Goal: Task Accomplishment & Management: Manage account settings

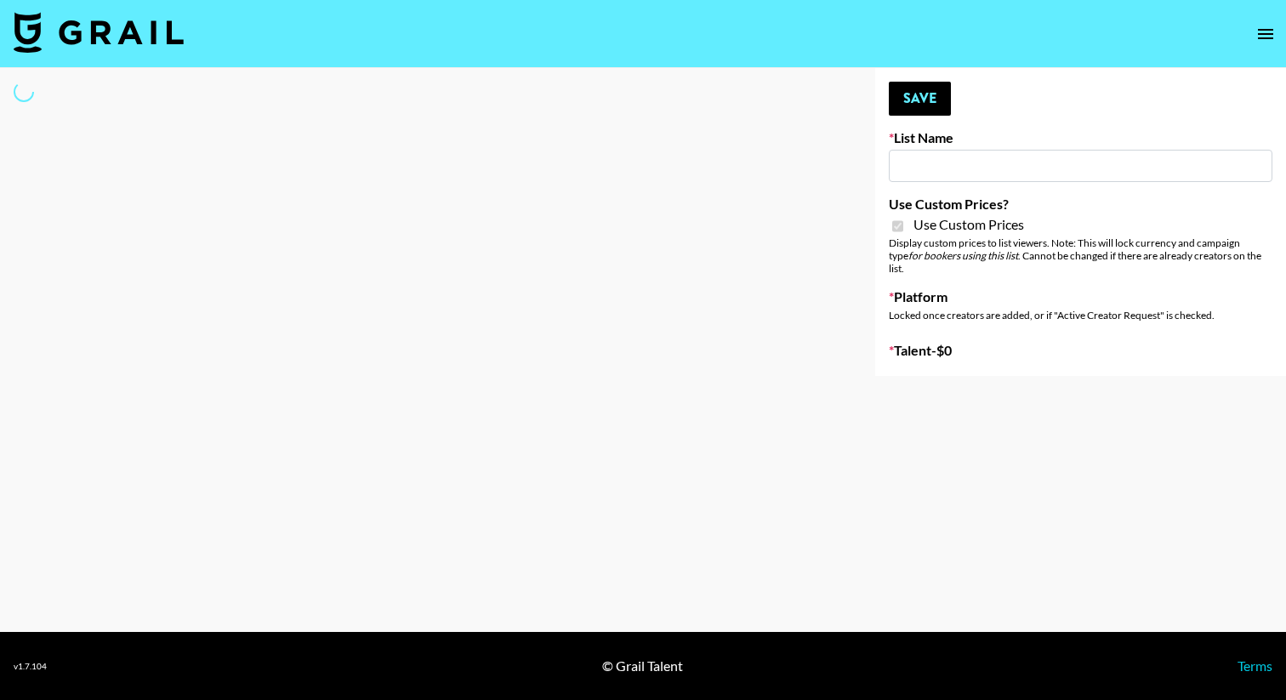
type input "Temu Q4"
checkbox input "true"
select select "Brand"
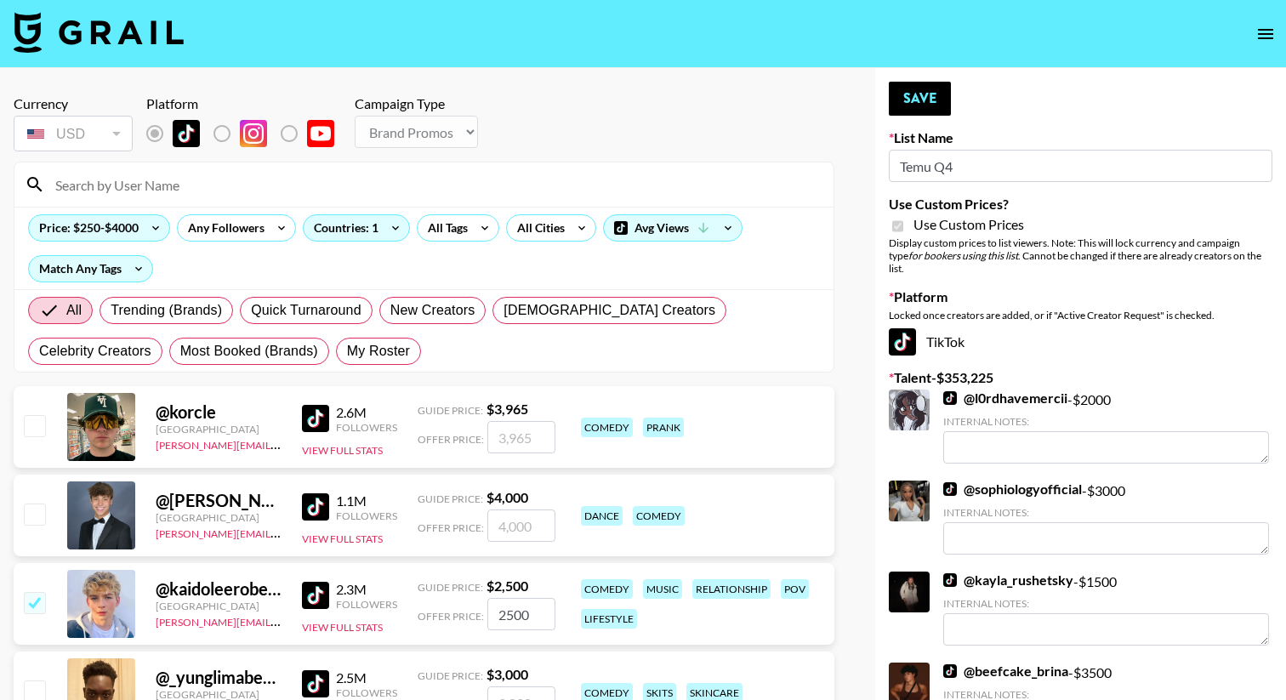
click at [226, 198] on div at bounding box center [423, 184] width 819 height 44
click at [217, 190] on input at bounding box center [434, 184] width 778 height 27
click at [495, 175] on input at bounding box center [434, 184] width 778 height 27
click at [578, 157] on section "Currency USD USD ​ Platform Campaign Type Choose Type... Song Promos Brand Prom…" at bounding box center [424, 227] width 821 height 291
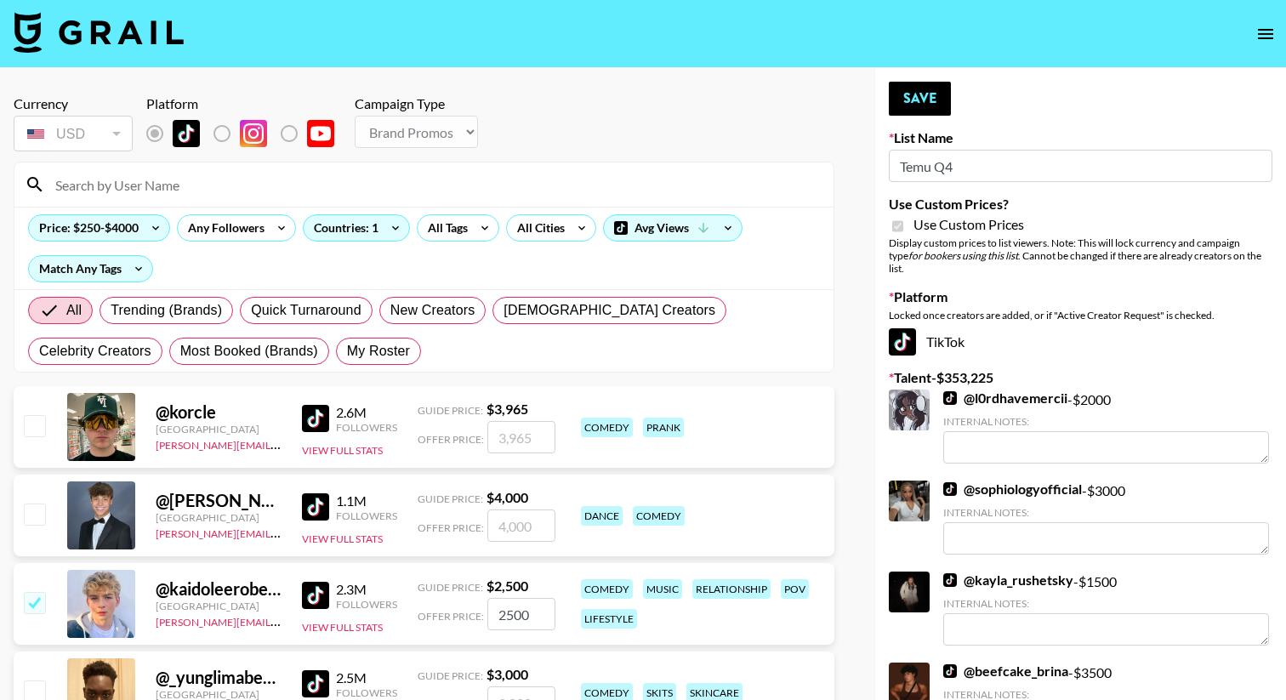
click at [241, 186] on input at bounding box center [434, 184] width 778 height 27
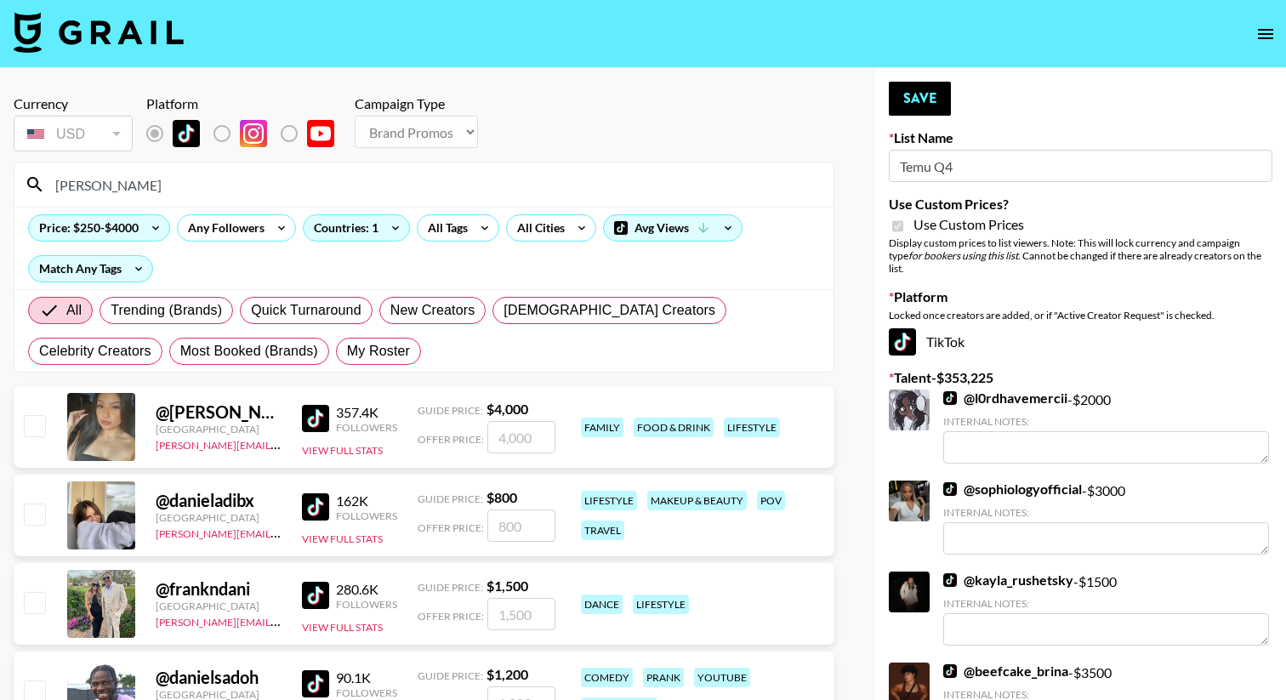
type input "dani"
click at [26, 423] on input "checkbox" at bounding box center [34, 425] width 20 height 20
checkbox input "true"
type input "4000"
click at [242, 183] on input "dani" at bounding box center [434, 184] width 778 height 27
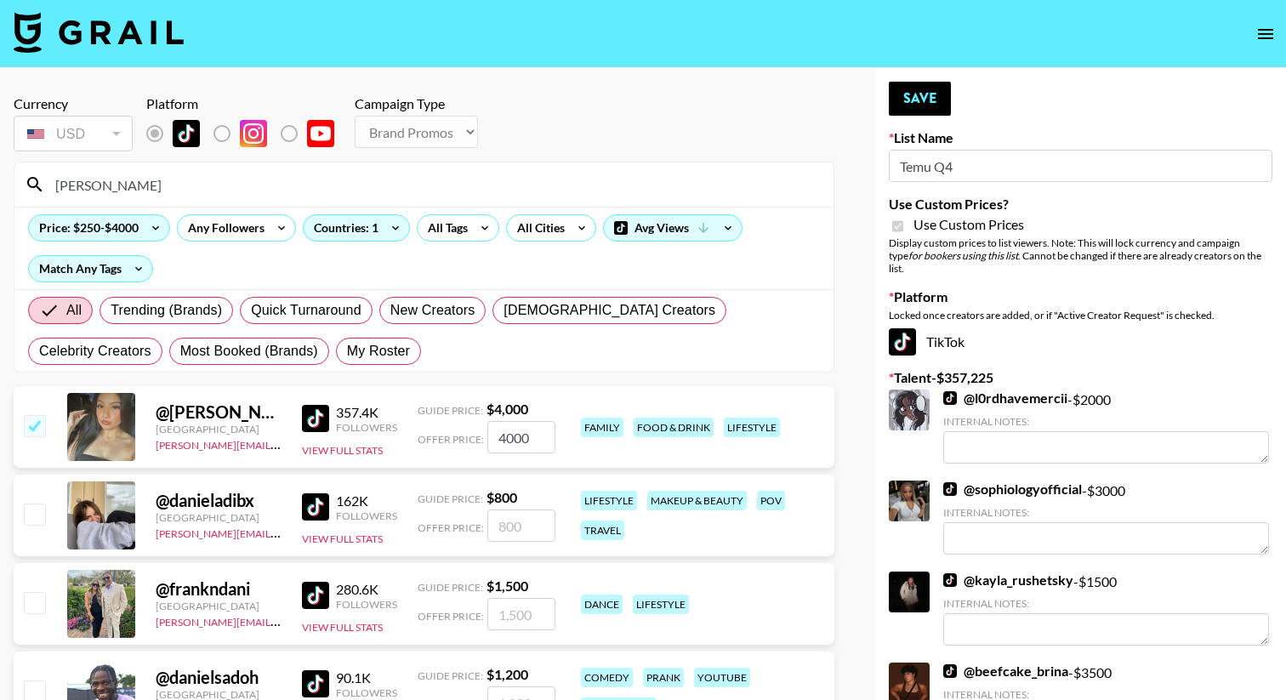
click at [242, 183] on input "dani" at bounding box center [434, 184] width 778 height 27
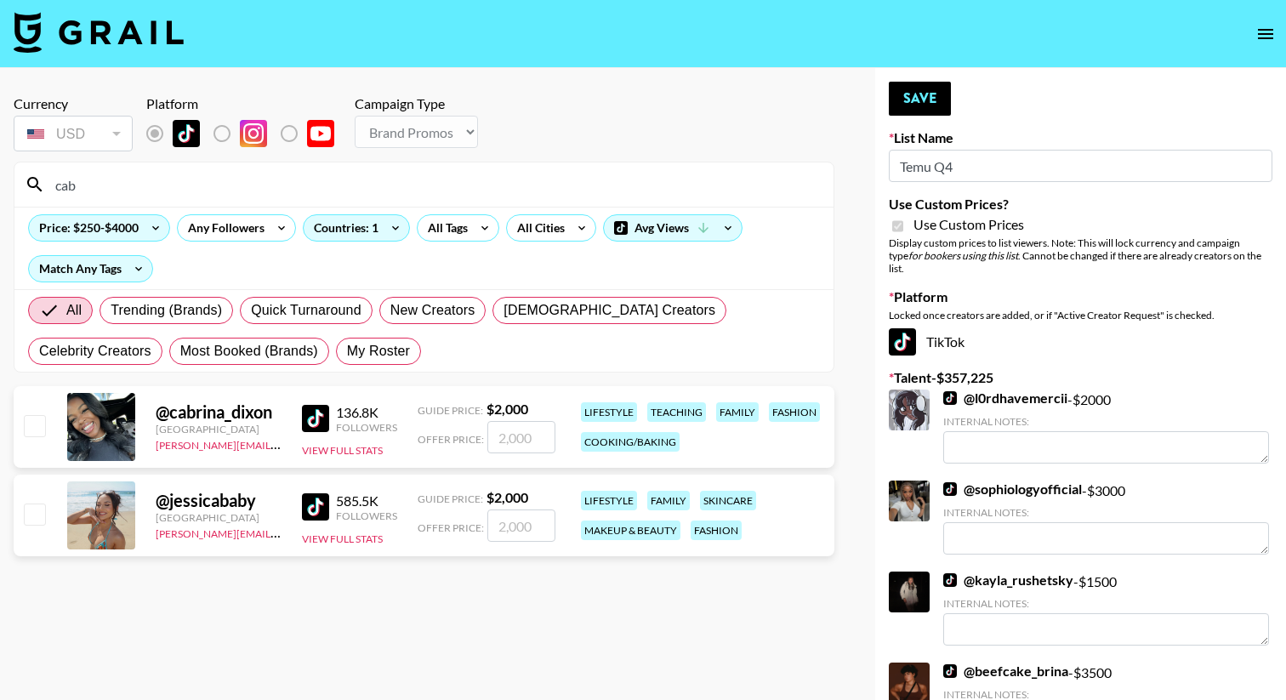
type input "cab"
click at [20, 416] on div at bounding box center [33, 426] width 26 height 29
click at [30, 429] on input "checkbox" at bounding box center [34, 425] width 20 height 20
checkbox input "true"
type input "2000"
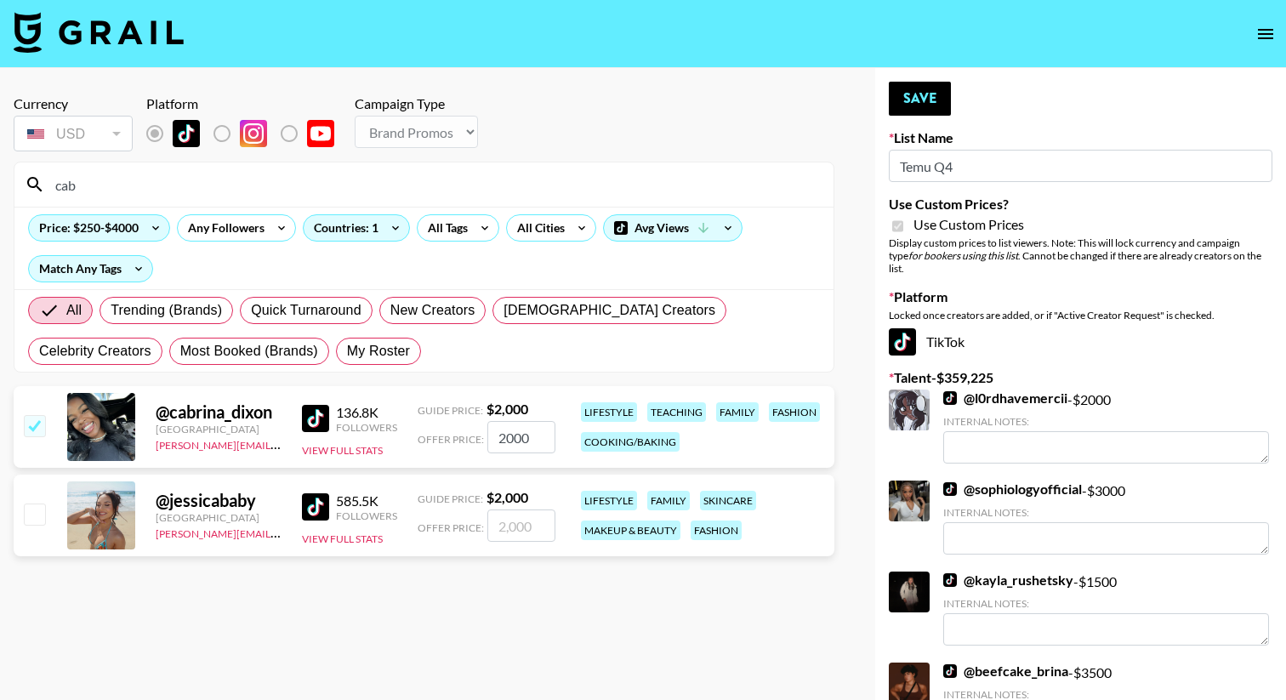
click at [175, 181] on input "cab" at bounding box center [434, 184] width 778 height 27
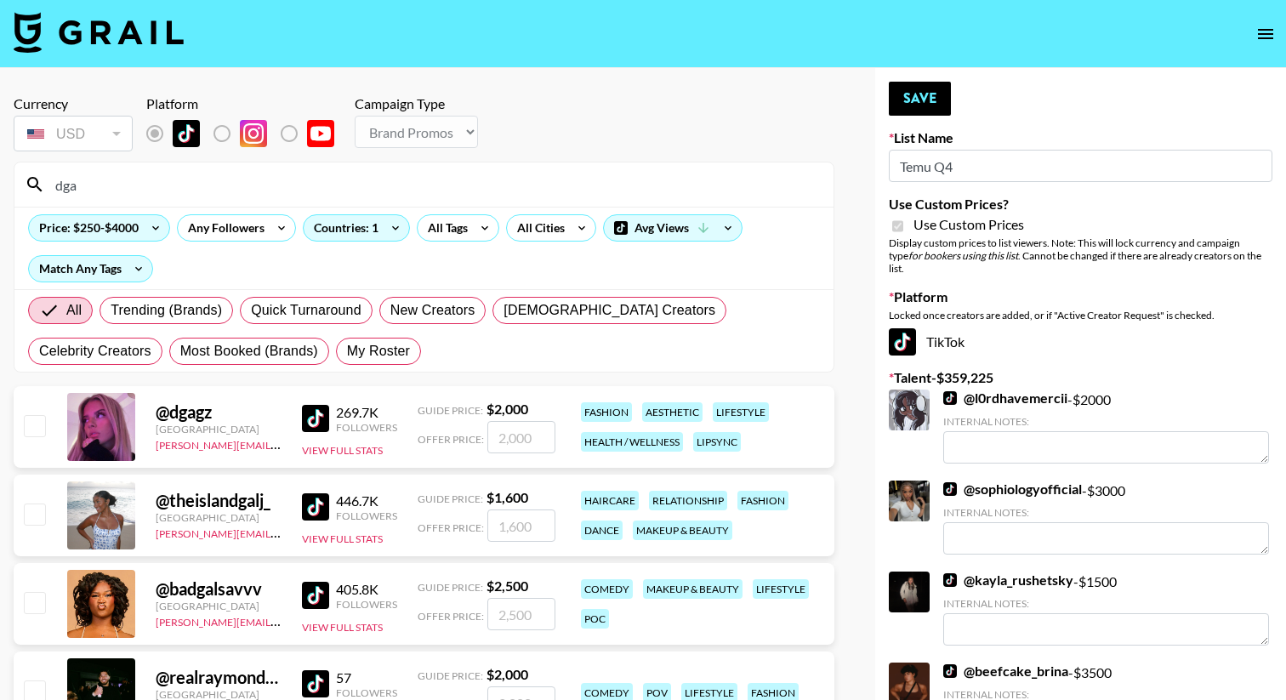
type input "dga"
click at [37, 425] on input "checkbox" at bounding box center [34, 425] width 20 height 20
checkbox input "true"
type input "2000"
click at [113, 184] on input "dga" at bounding box center [434, 184] width 778 height 27
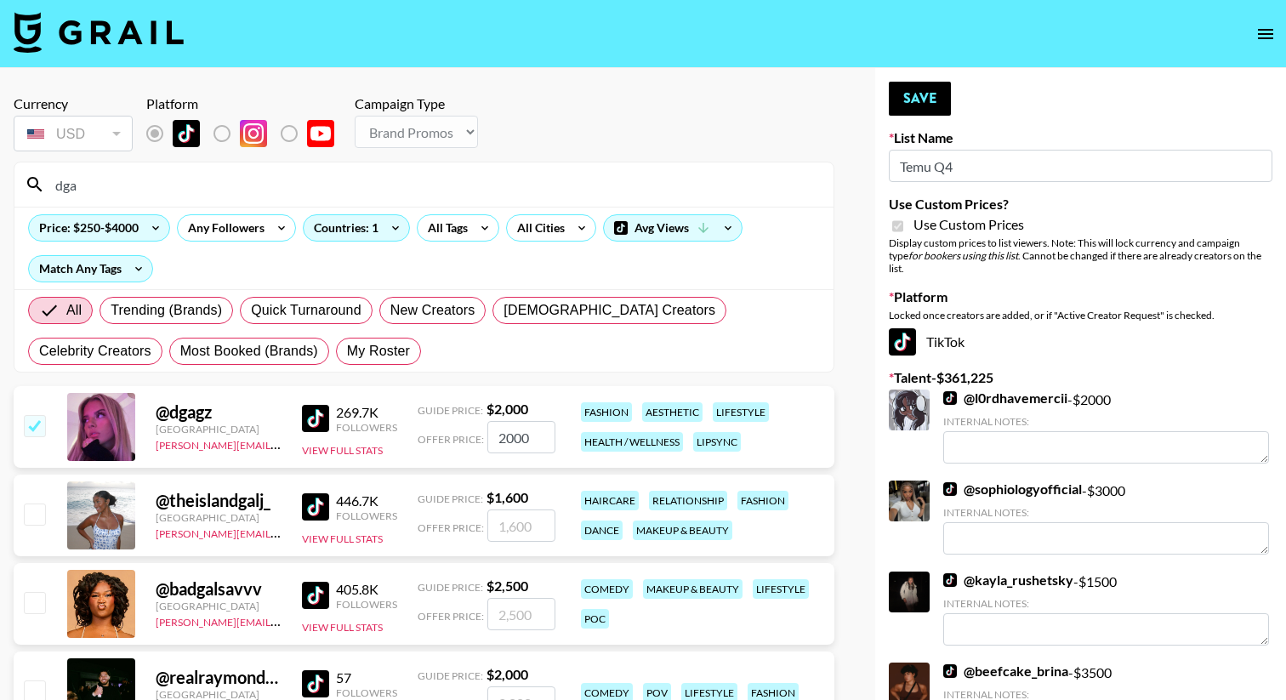
click at [113, 184] on input "dga" at bounding box center [434, 184] width 778 height 27
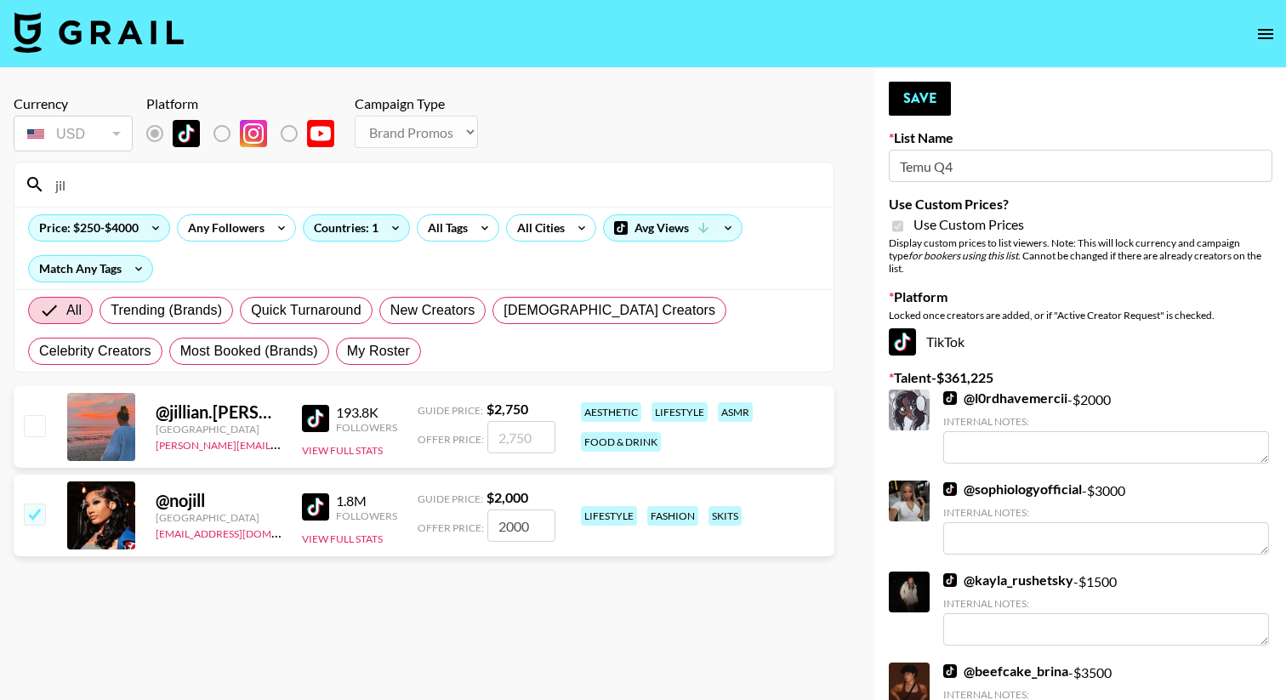
type input "jil"
click at [41, 424] on input "checkbox" at bounding box center [34, 425] width 20 height 20
checkbox input "true"
type input "2750"
click at [108, 187] on input "jil" at bounding box center [434, 184] width 778 height 27
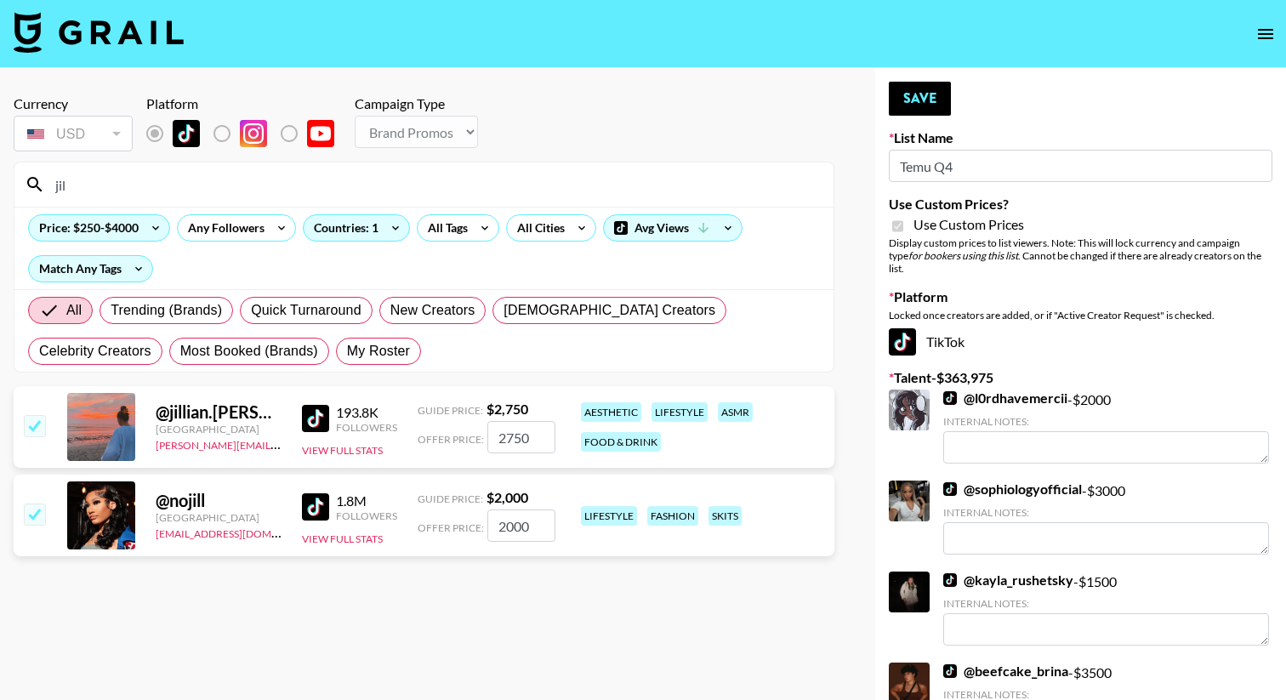
click at [108, 187] on input "jil" at bounding box center [434, 184] width 778 height 27
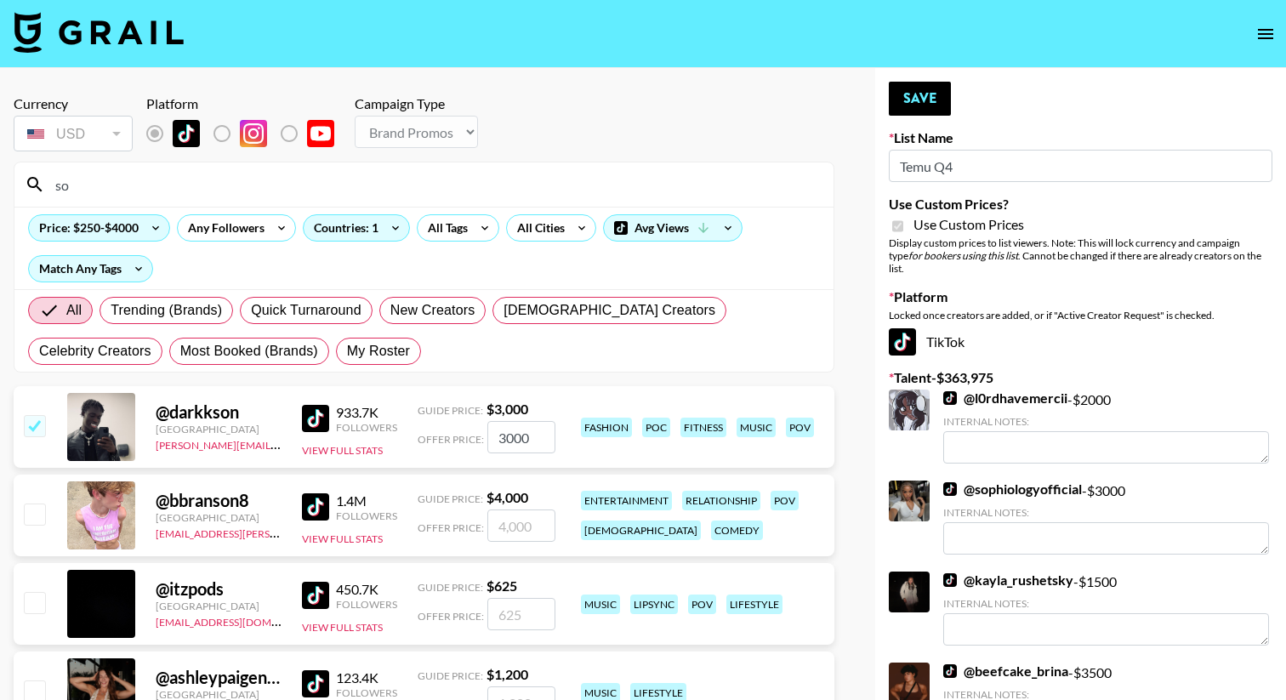
type input "s"
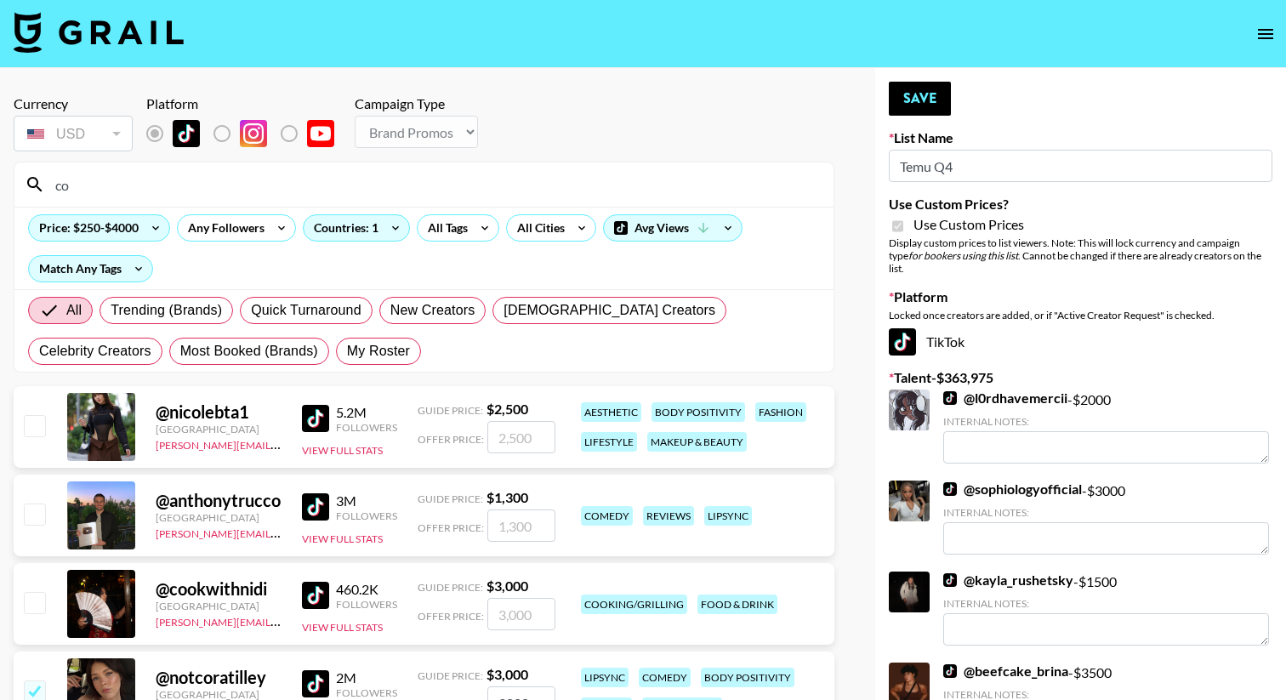
type input "c"
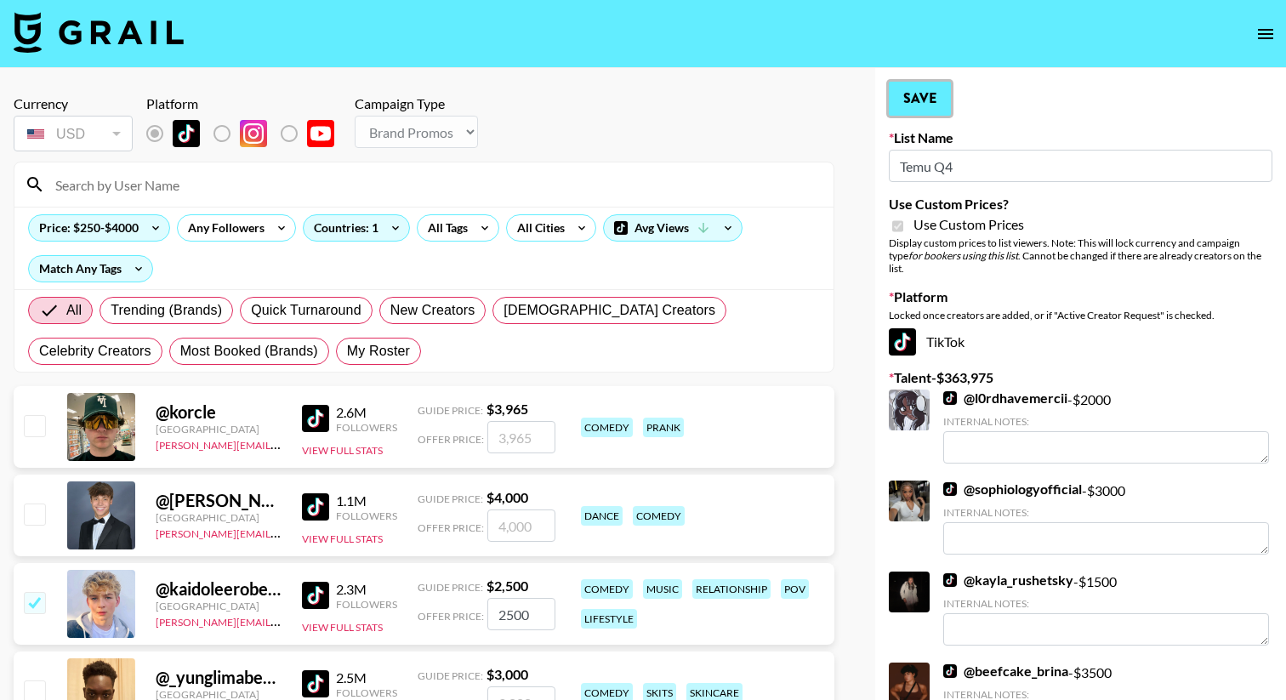
click at [946, 99] on button "Save" at bounding box center [920, 99] width 62 height 34
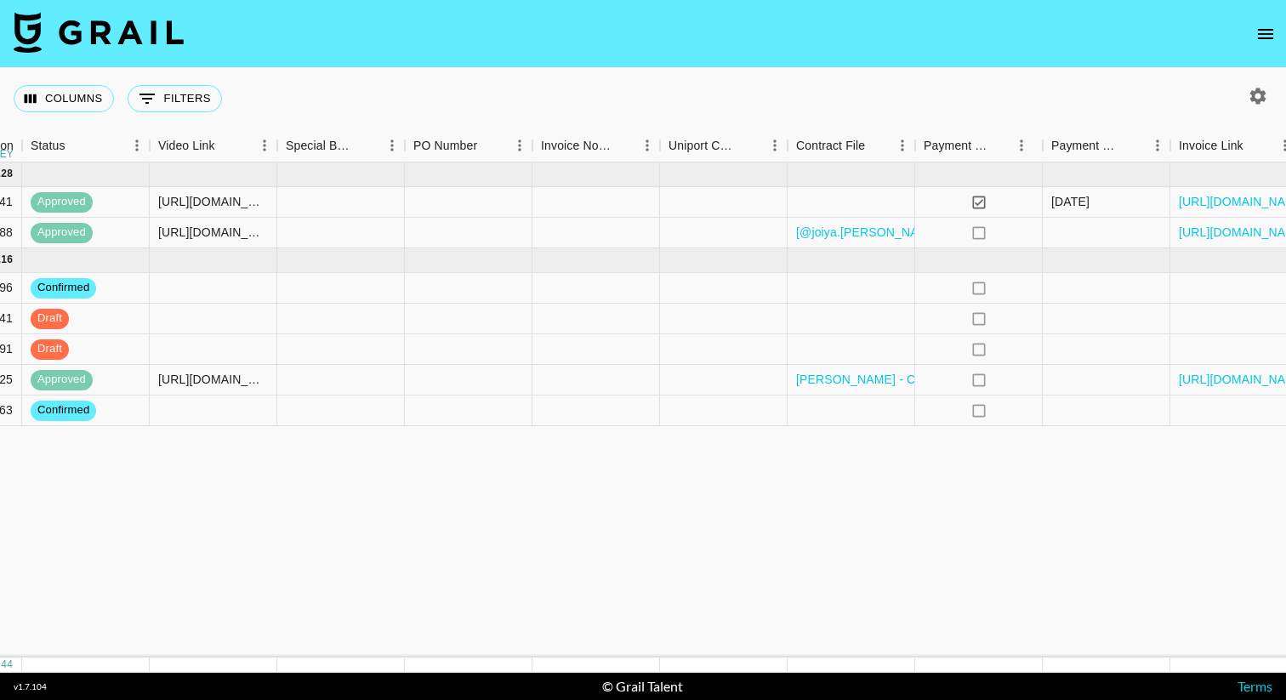
scroll to position [0, 1538]
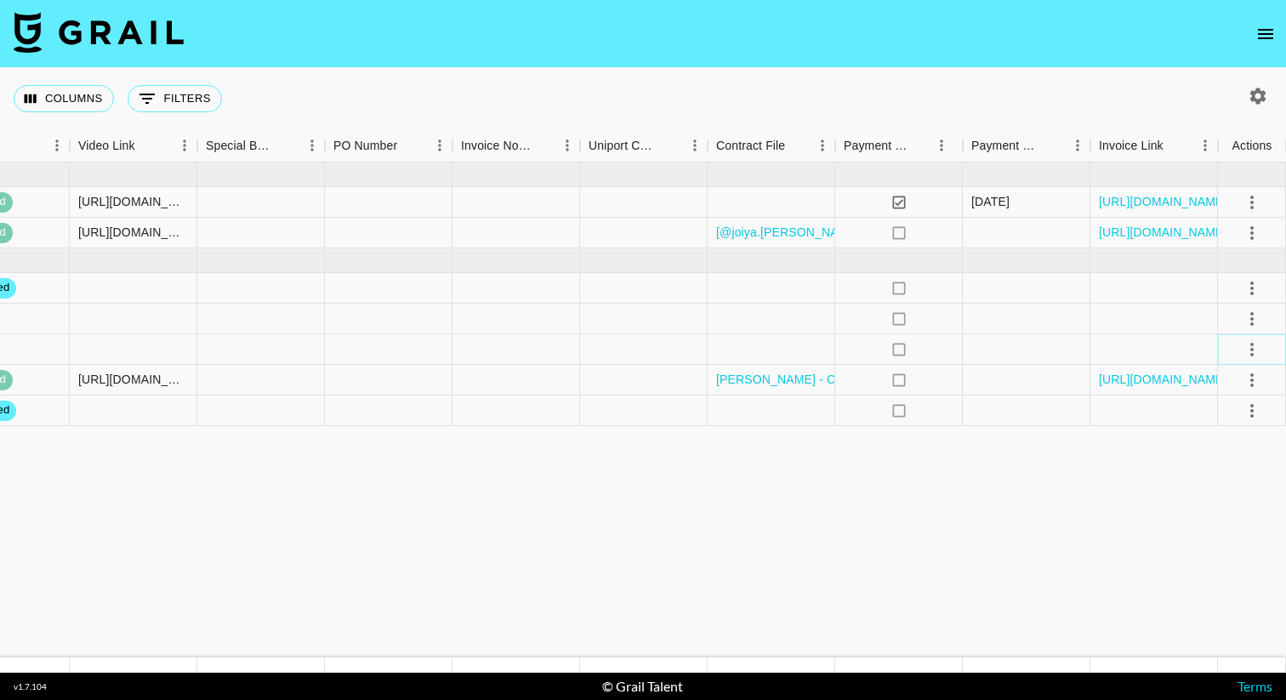
click at [1253, 348] on icon "select merge strategy" at bounding box center [1252, 349] width 20 height 20
click at [1238, 511] on div "Approve" at bounding box center [1215, 508] width 52 height 20
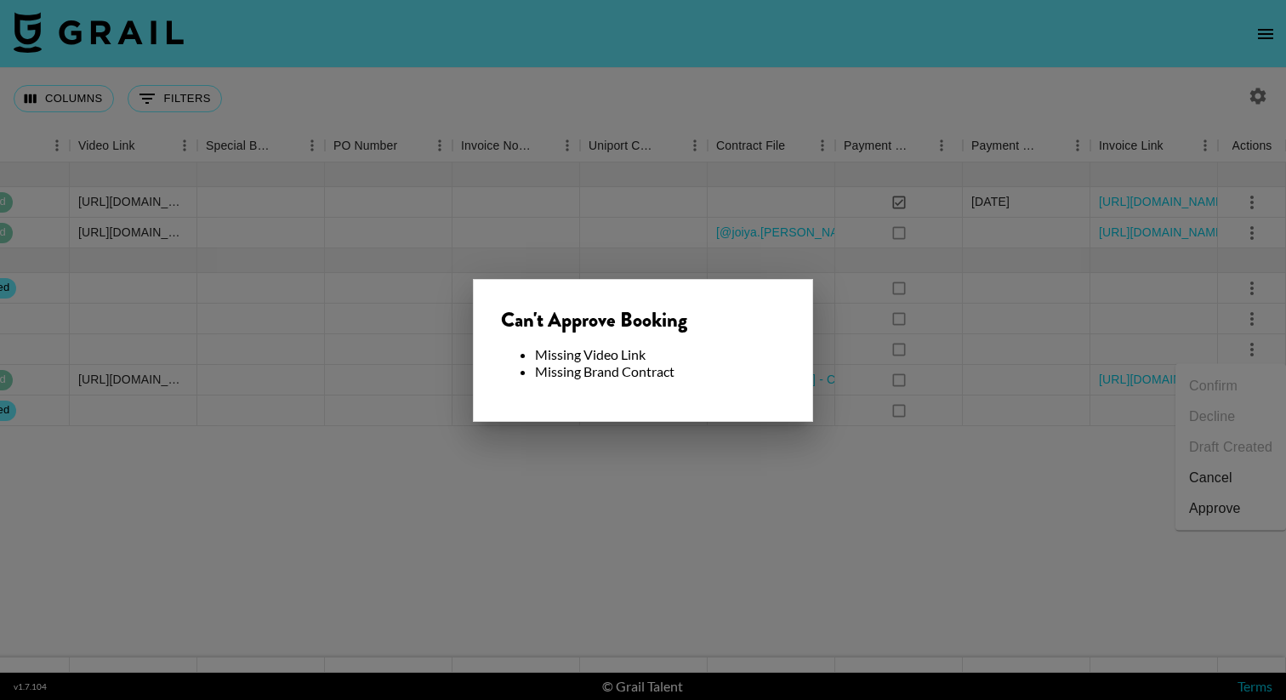
click at [861, 471] on div at bounding box center [643, 350] width 1286 height 700
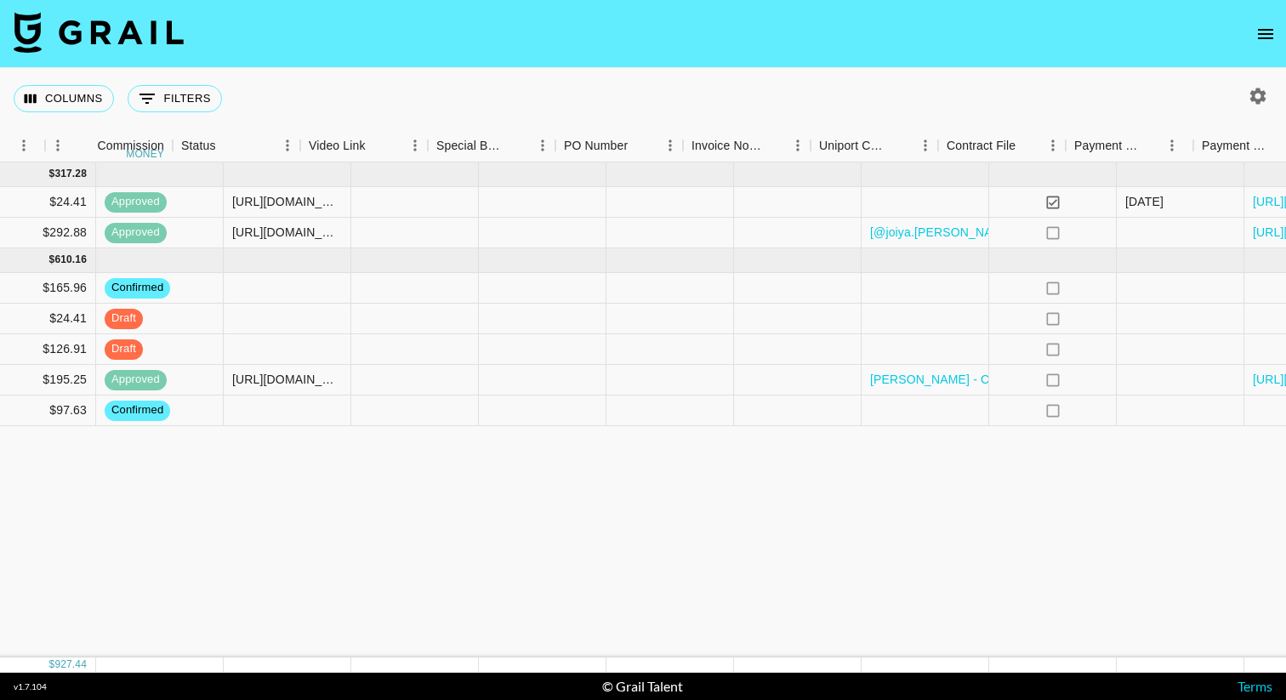
scroll to position [0, 1386]
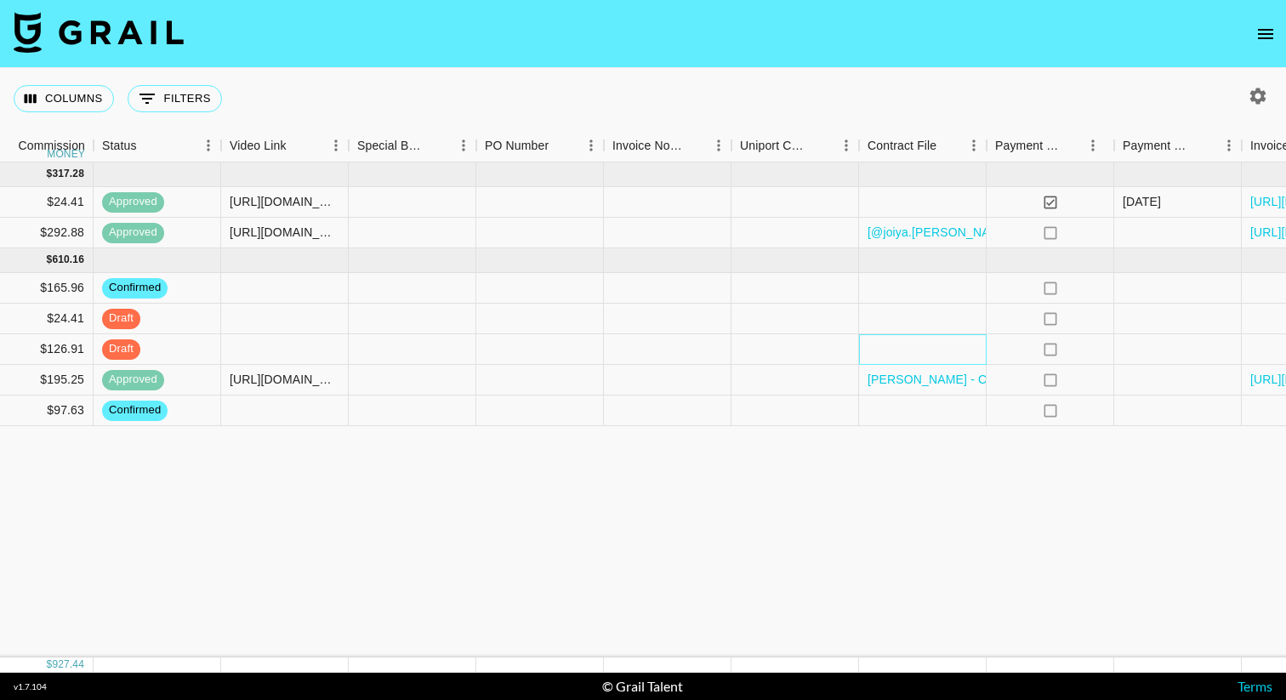
click at [929, 347] on div at bounding box center [923, 349] width 128 height 31
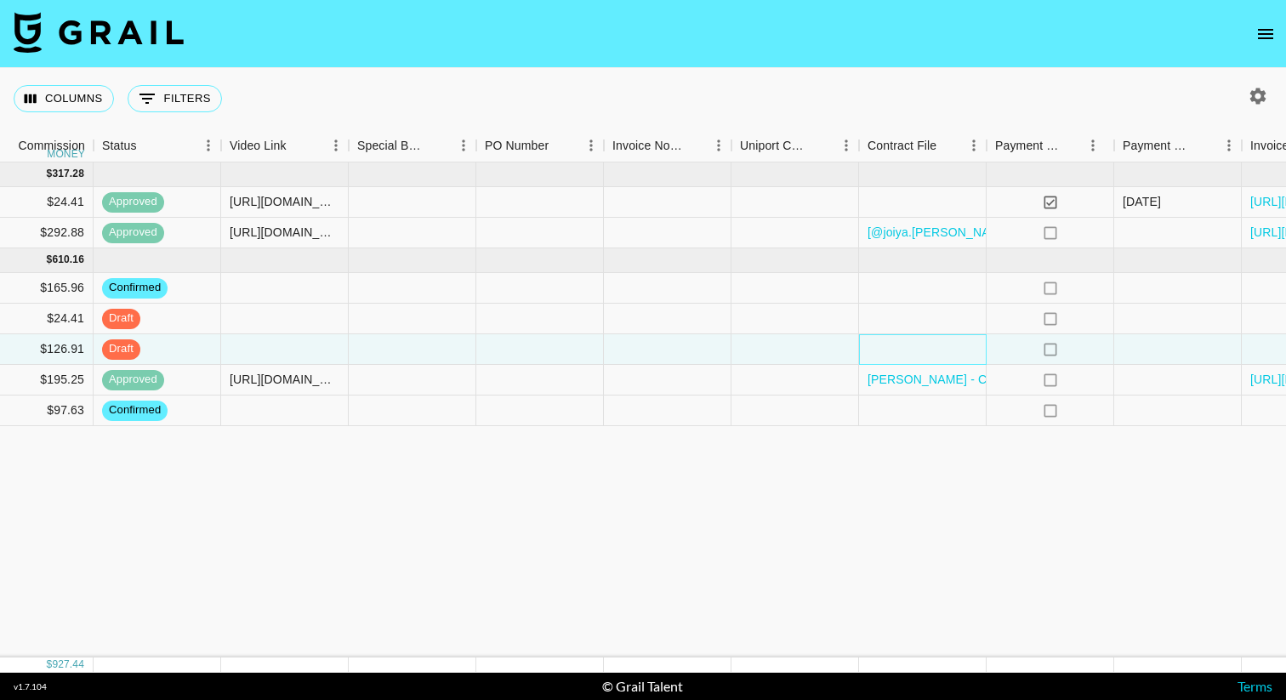
click at [929, 347] on div at bounding box center [923, 349] width 128 height 31
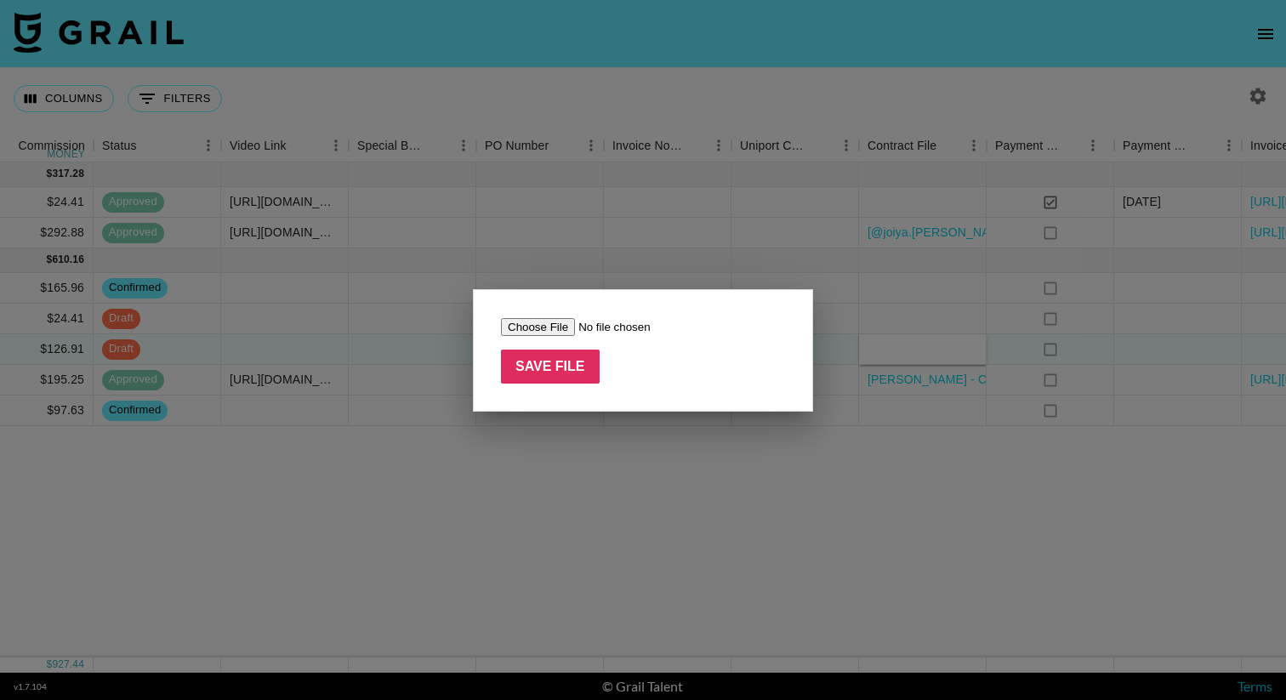
click at [556, 323] on input "file" at bounding box center [608, 327] width 215 height 18
type input "C:\fakepath\[PERSON_NAME] - Sweet and Salty Influencer Sponsored Placement Agre…"
click at [538, 374] on input "Save File" at bounding box center [550, 367] width 99 height 34
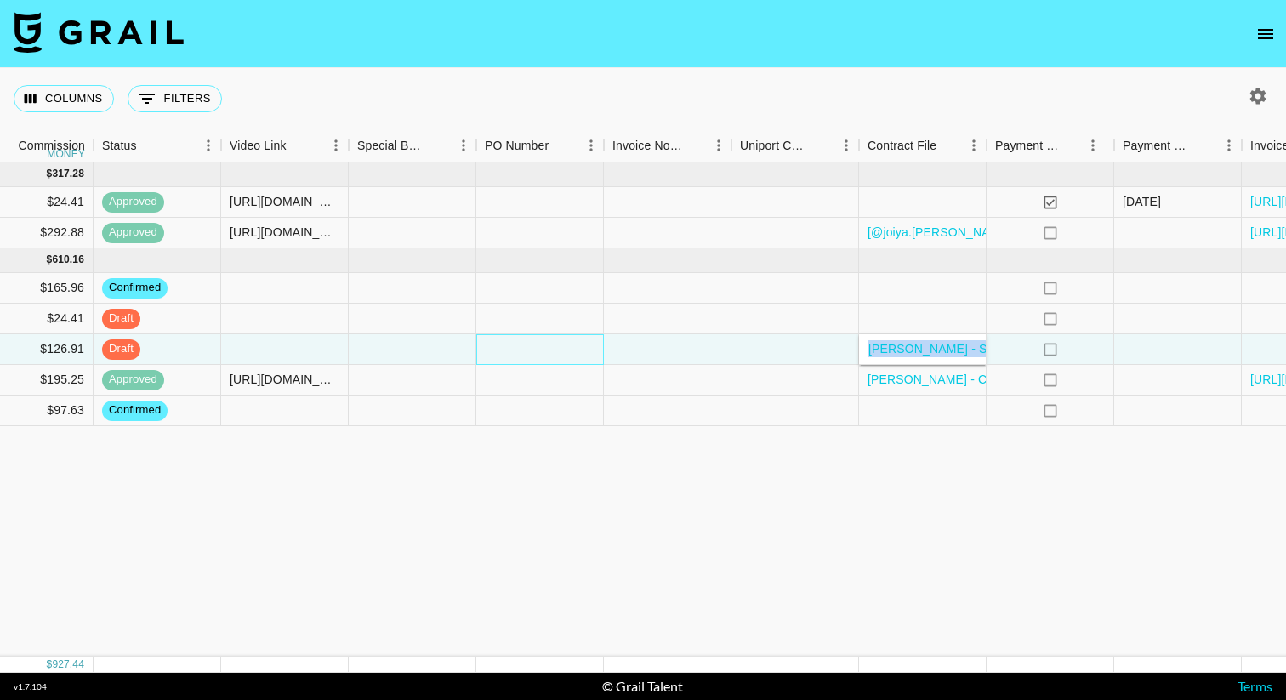
click at [498, 355] on div at bounding box center [540, 349] width 128 height 31
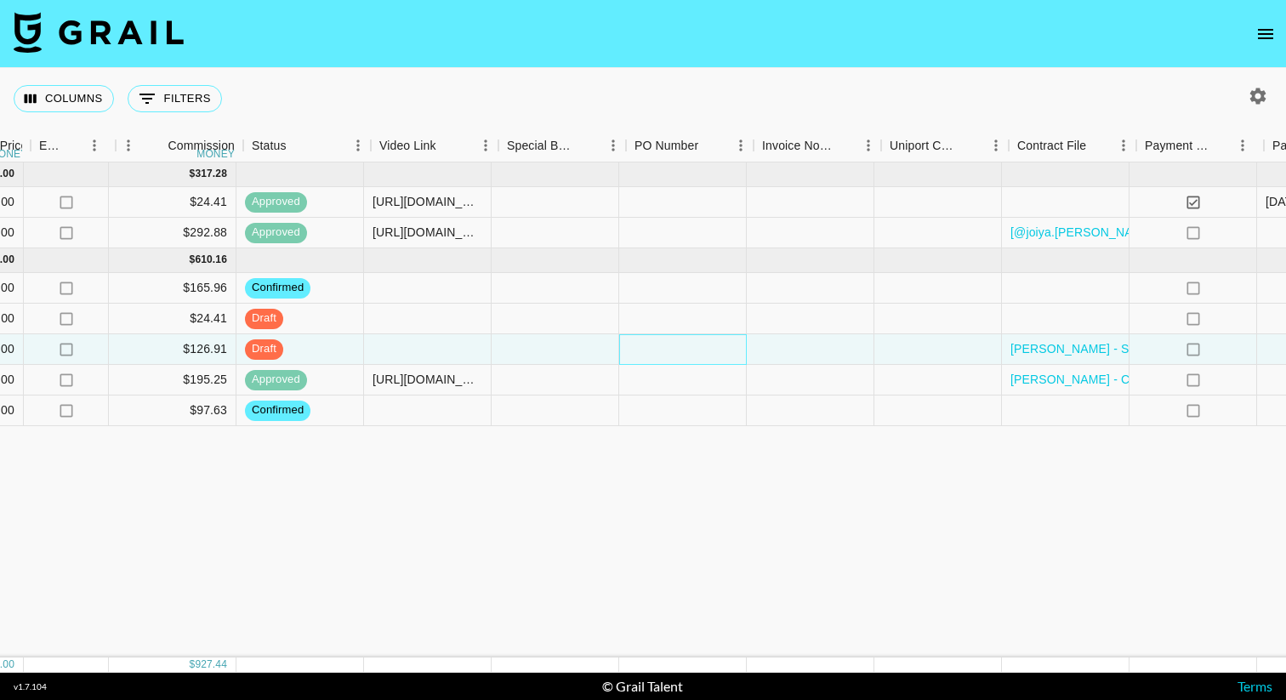
scroll to position [0, 1216]
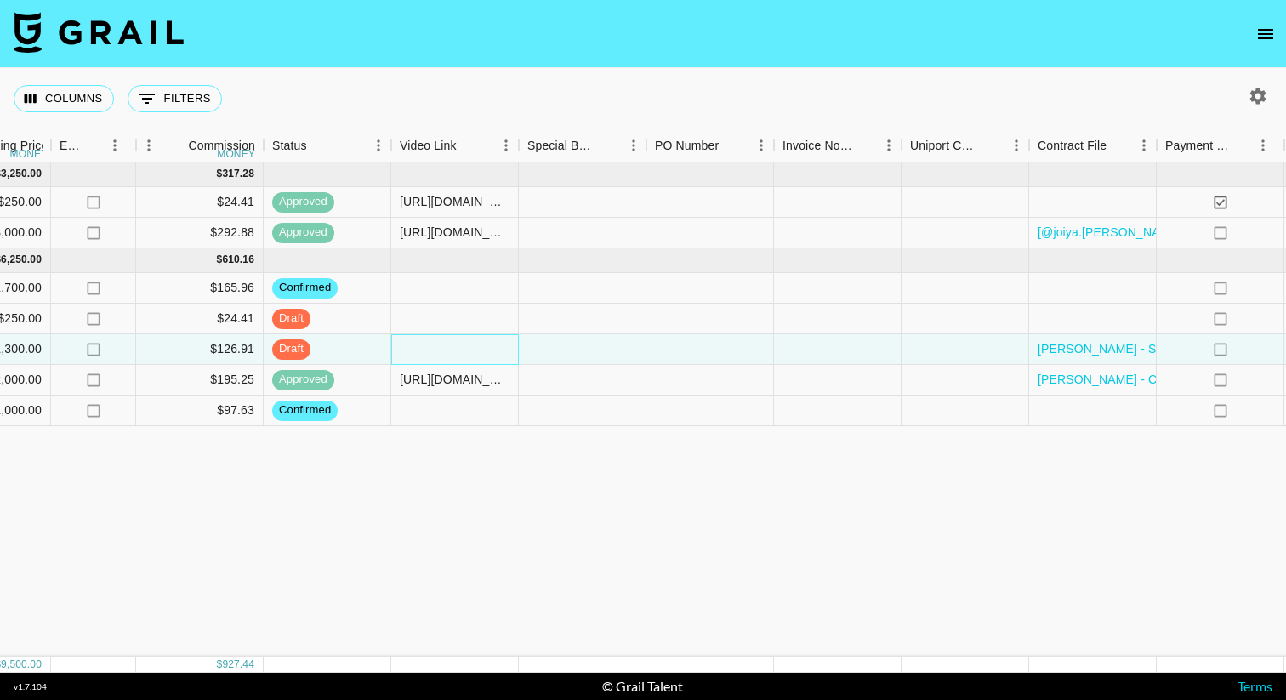
click at [466, 352] on div at bounding box center [455, 349] width 128 height 31
type input "[URL][DOMAIN_NAME]"
click at [833, 484] on div "[DATE] ( 2 ) $ 3,250.00 $ 317.28 recqWW2lzYRuHHwAv joiya.[PERSON_NAME] [PERSON_…" at bounding box center [195, 409] width 2823 height 495
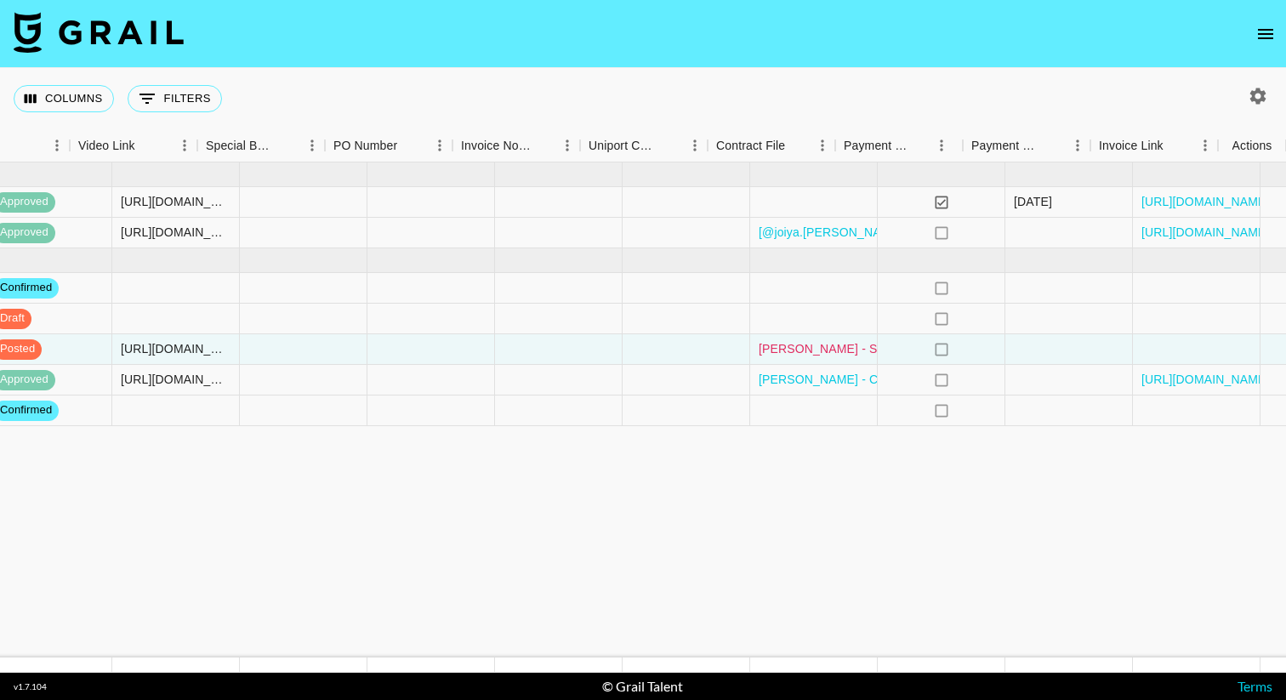
scroll to position [0, 1538]
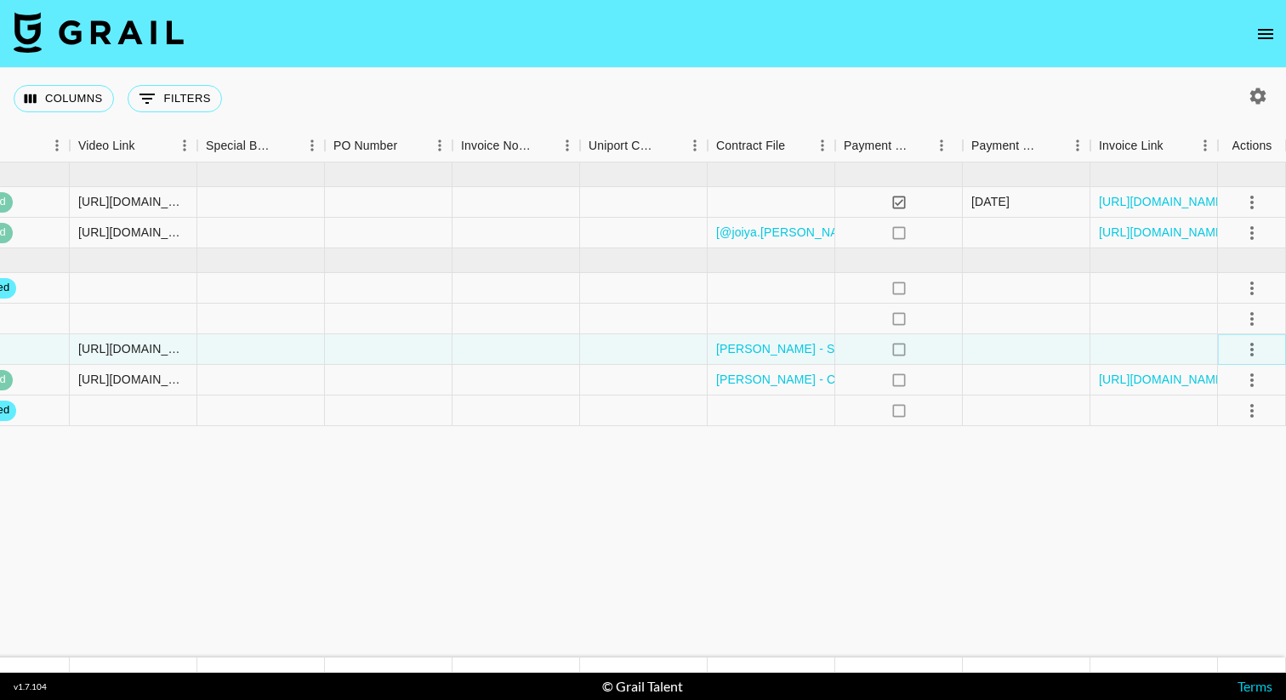
click at [1245, 351] on icon "select merge strategy" at bounding box center [1252, 349] width 20 height 20
click at [1236, 506] on div "Approve" at bounding box center [1215, 508] width 52 height 20
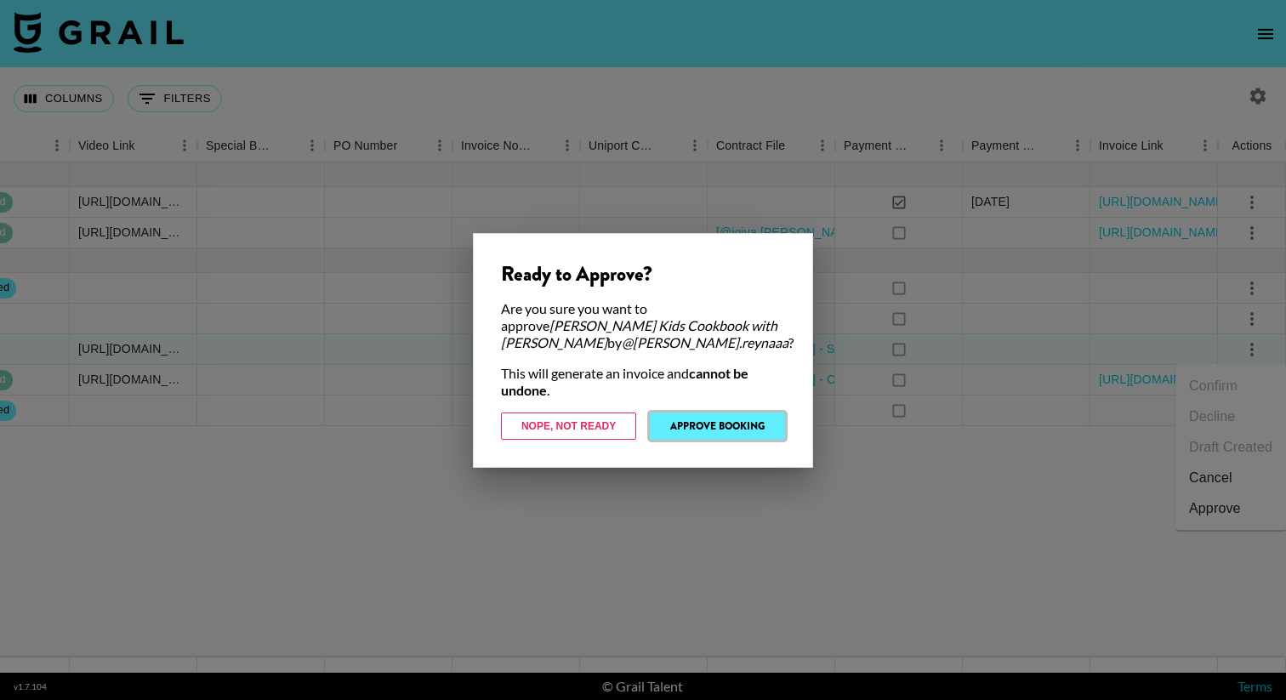
click at [771, 426] on button "Approve Booking" at bounding box center [717, 425] width 135 height 27
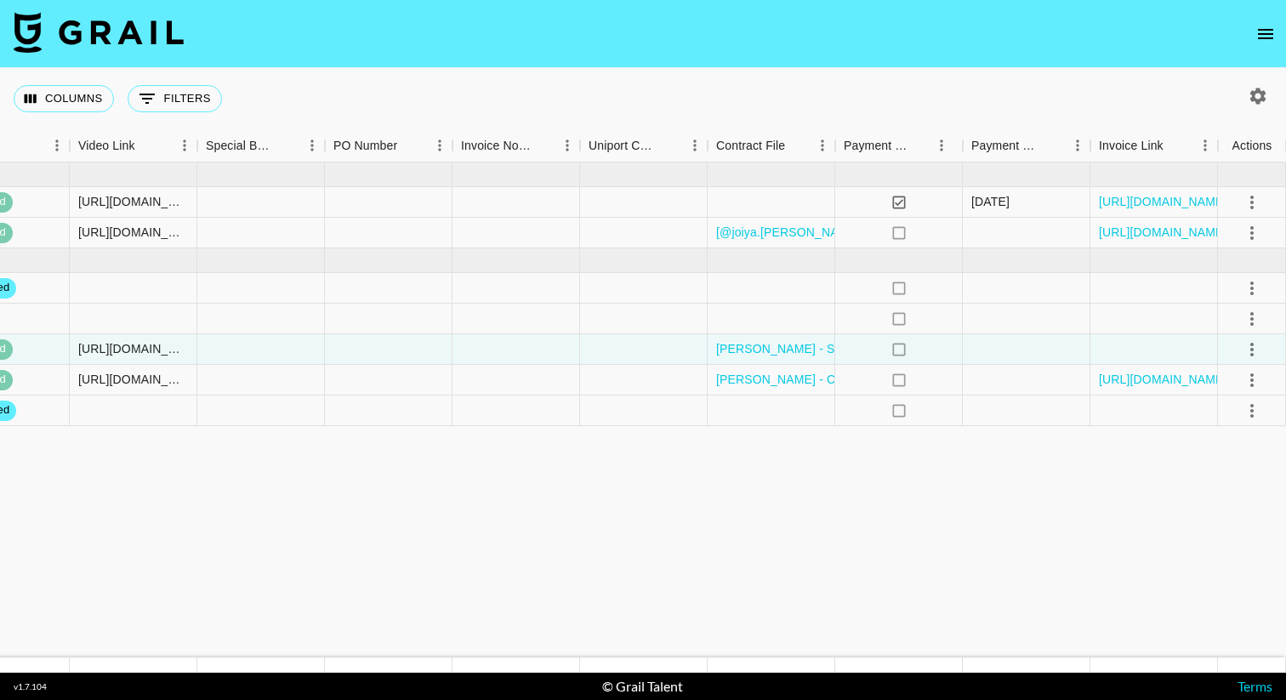
click at [1168, 230] on link "[URL][DOMAIN_NAME]" at bounding box center [1163, 232] width 128 height 17
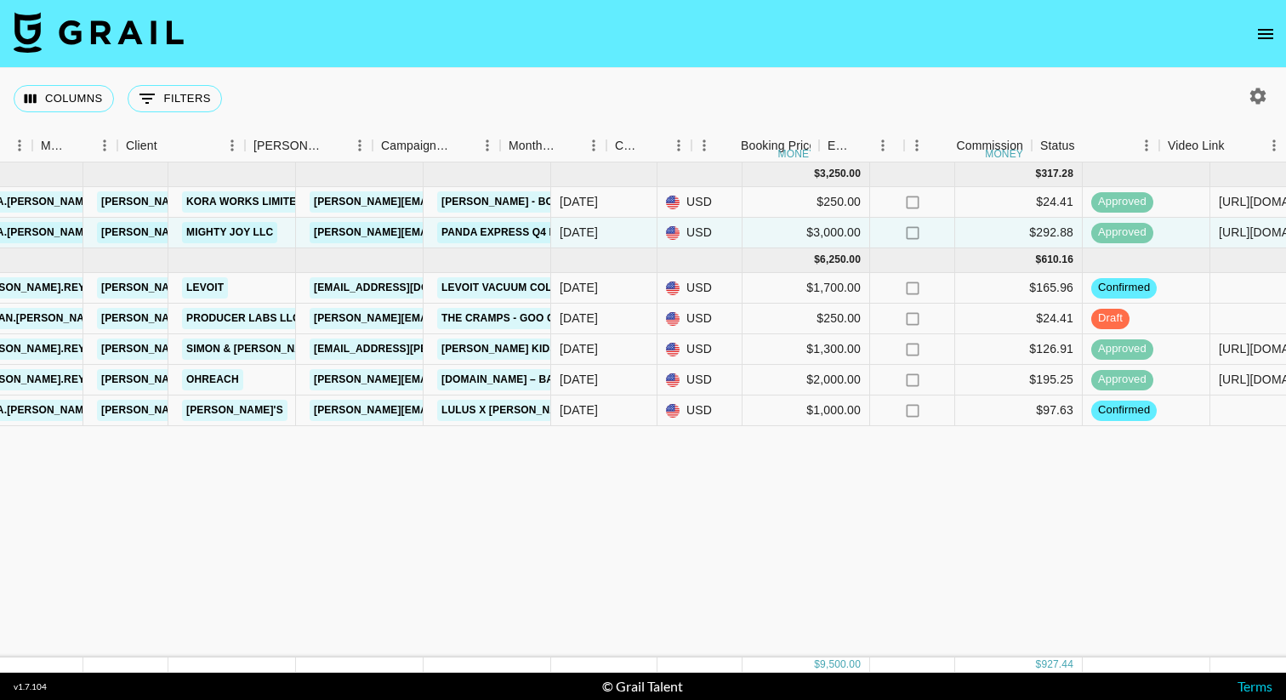
scroll to position [0, 448]
